Goal: Task Accomplishment & Management: Use online tool/utility

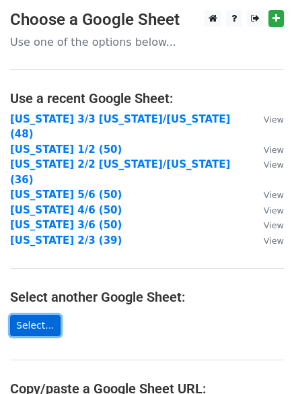
click at [38, 315] on link "Select..." at bounding box center [35, 325] width 51 height 21
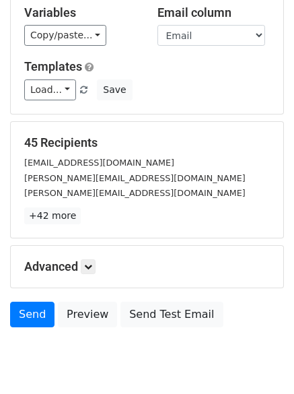
scroll to position [129, 0]
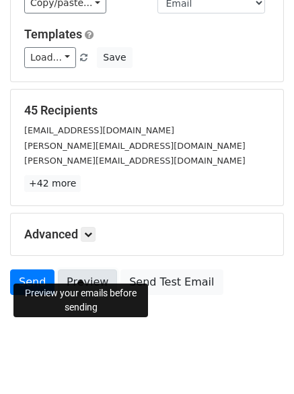
click at [78, 271] on link "Preview" at bounding box center [87, 282] width 59 height 26
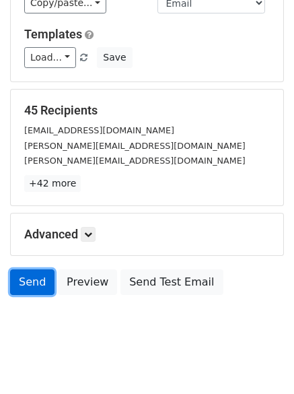
click at [30, 270] on link "Send" at bounding box center [32, 282] width 44 height 26
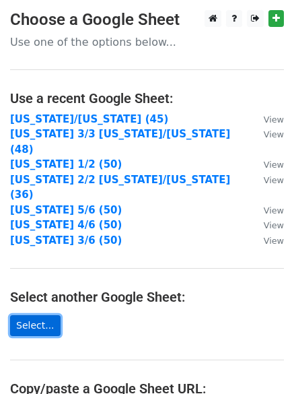
click at [36, 315] on link "Select..." at bounding box center [35, 325] width 51 height 21
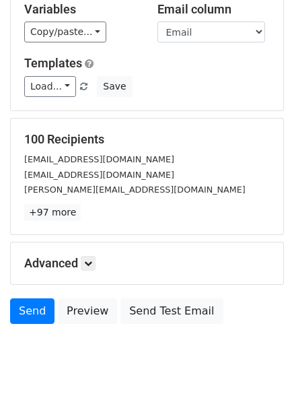
scroll to position [129, 0]
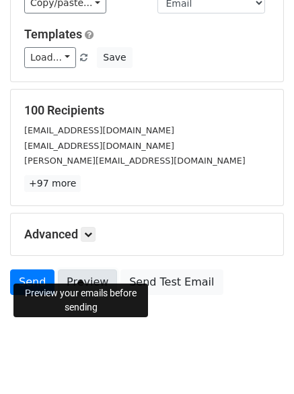
click at [73, 274] on link "Preview" at bounding box center [87, 282] width 59 height 26
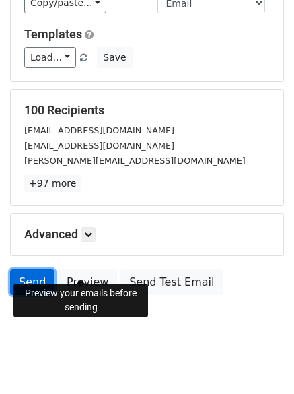
click at [32, 270] on link "Send" at bounding box center [32, 282] width 44 height 26
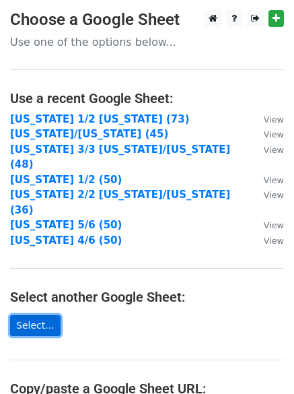
click at [38, 315] on link "Select..." at bounding box center [35, 325] width 51 height 21
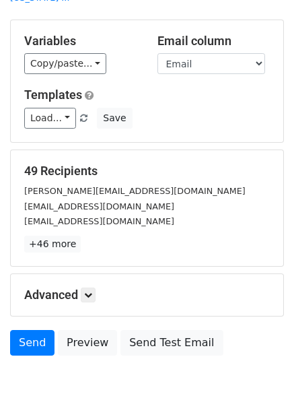
scroll to position [129, 0]
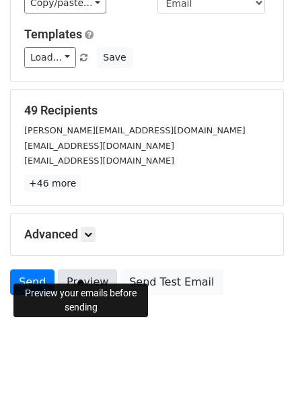
click at [88, 275] on link "Preview" at bounding box center [87, 282] width 59 height 26
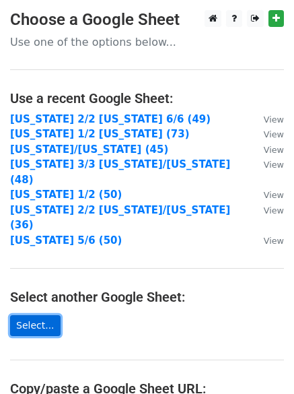
click at [38, 315] on link "Select..." at bounding box center [35, 325] width 51 height 21
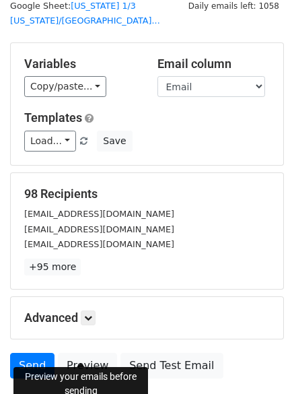
scroll to position [67, 0]
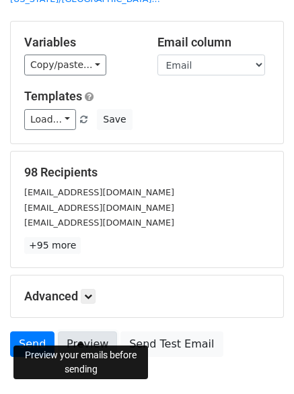
click at [89, 331] on link "Preview" at bounding box center [87, 344] width 59 height 26
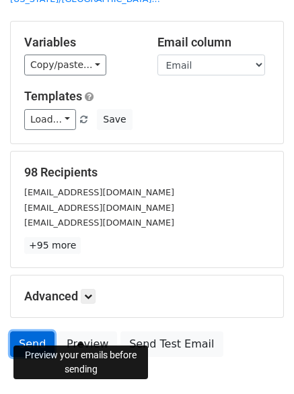
click at [30, 331] on link "Send" at bounding box center [32, 344] width 44 height 26
